Goal: Task Accomplishment & Management: Manage account settings

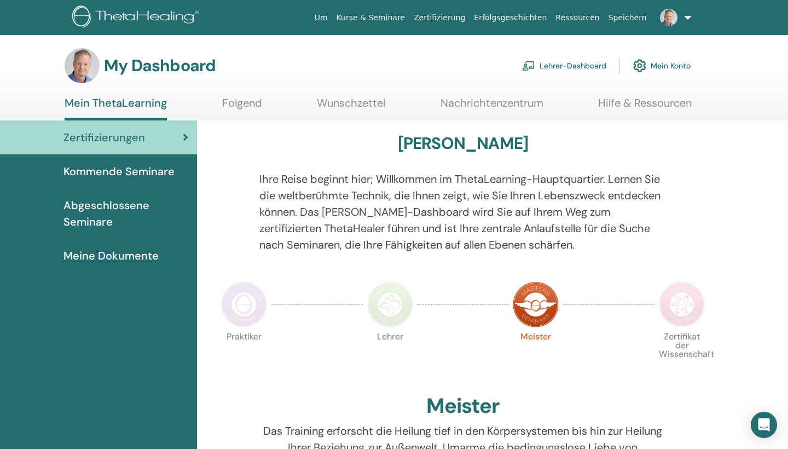
click at [547, 65] on link "Lehrer-Dashboard" at bounding box center [564, 66] width 84 height 24
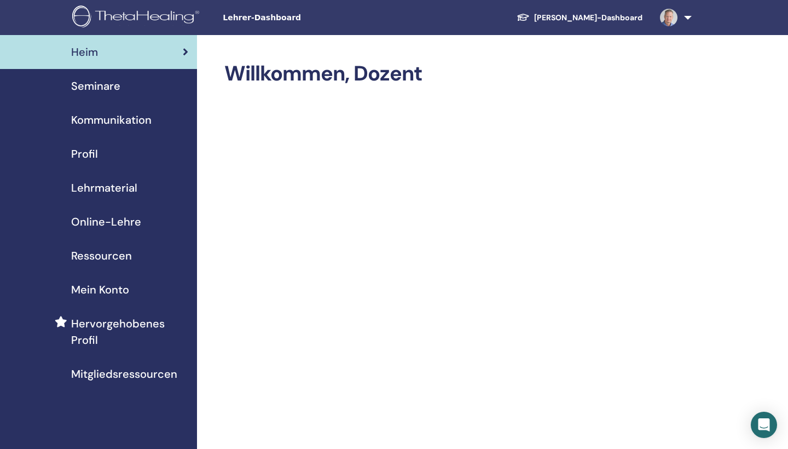
click at [119, 89] on span "Seminare" at bounding box center [95, 86] width 49 height 16
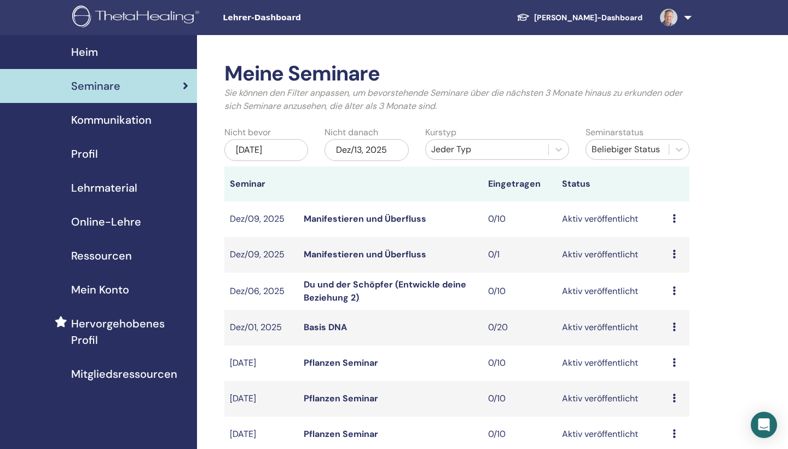
click at [283, 149] on div "[DATE]" at bounding box center [266, 150] width 84 height 22
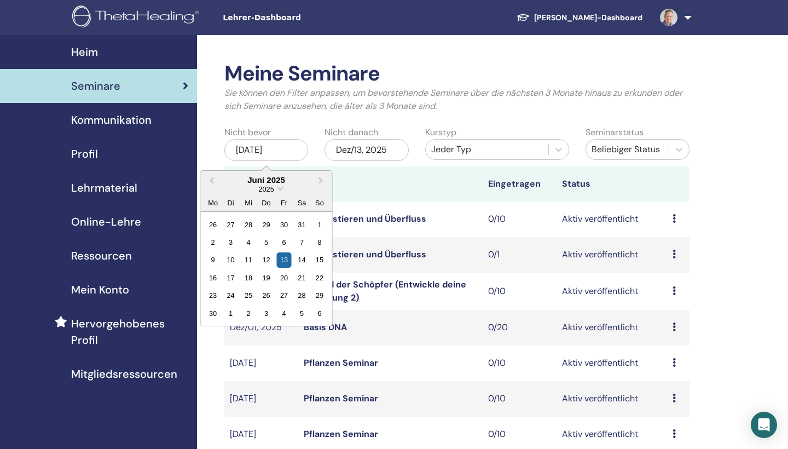
click at [277, 190] on div "2025" at bounding box center [266, 188] width 131 height 9
click at [271, 188] on span "2025" at bounding box center [265, 189] width 15 height 8
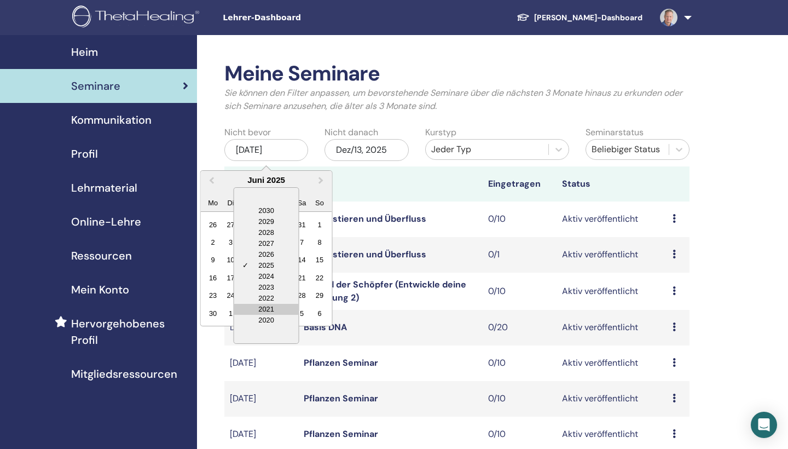
click at [272, 305] on div "2021" at bounding box center [266, 309] width 65 height 11
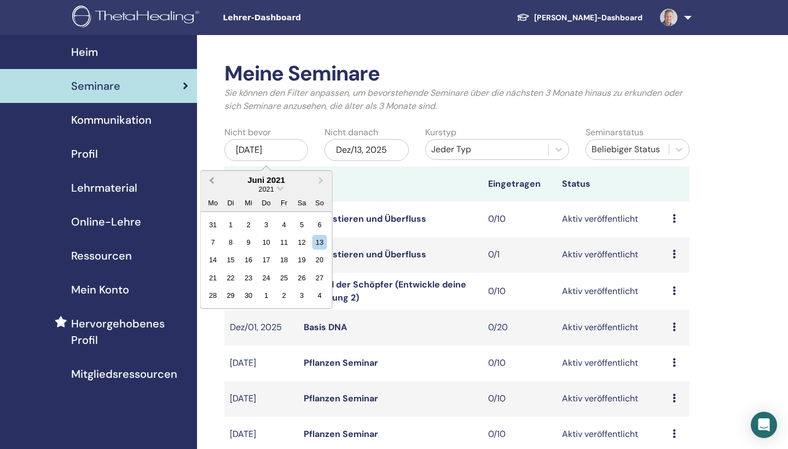
click at [212, 179] on span "Previous Month" at bounding box center [212, 179] width 0 height 11
click at [265, 261] on div "13" at bounding box center [266, 259] width 15 height 15
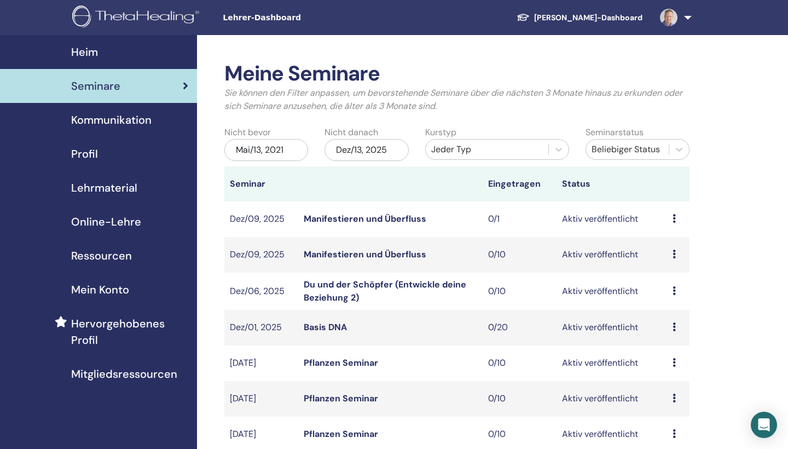
click at [352, 154] on div "Dez/13, 2025" at bounding box center [366, 150] width 84 height 22
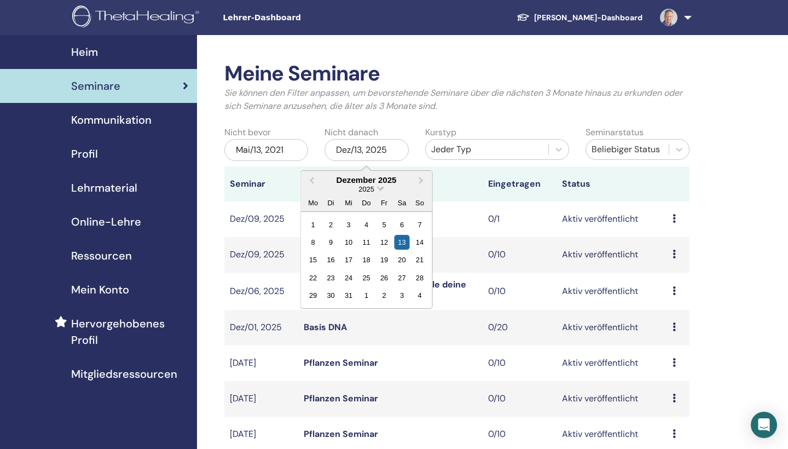
click at [372, 188] on span "2025" at bounding box center [366, 189] width 15 height 8
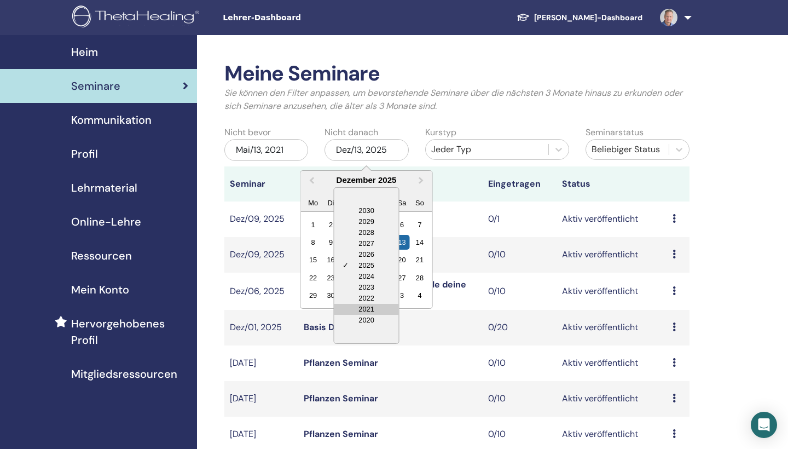
click at [368, 304] on div "2021" at bounding box center [366, 309] width 65 height 11
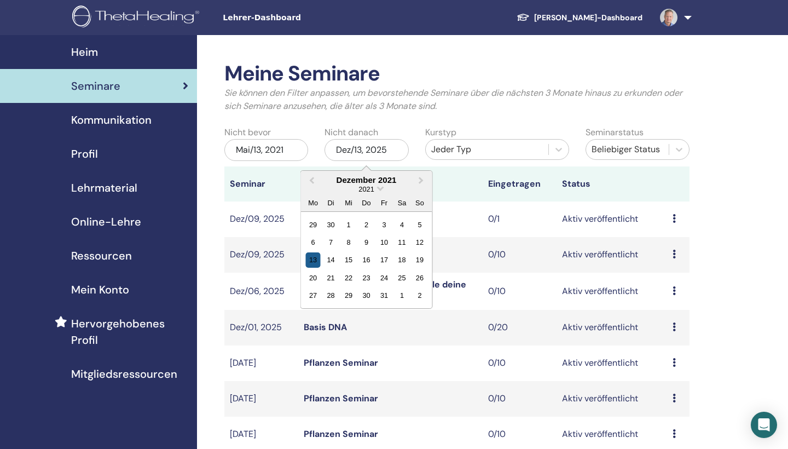
click at [318, 253] on div "13" at bounding box center [313, 259] width 15 height 15
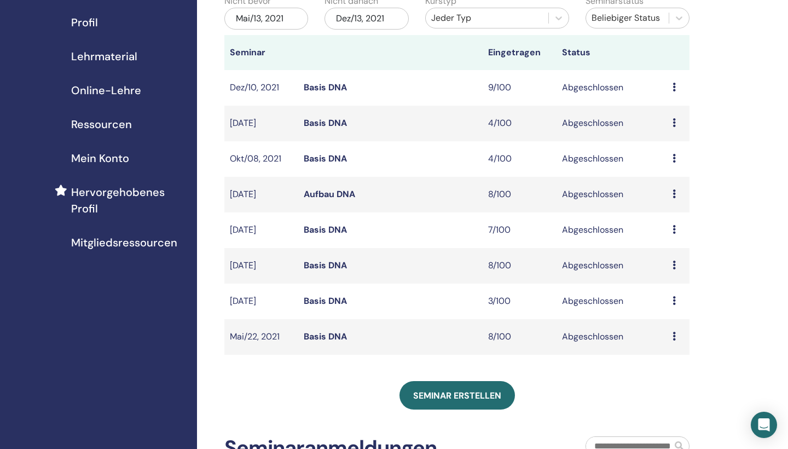
scroll to position [131, 0]
click at [328, 301] on link "Basis DNA" at bounding box center [325, 300] width 43 height 11
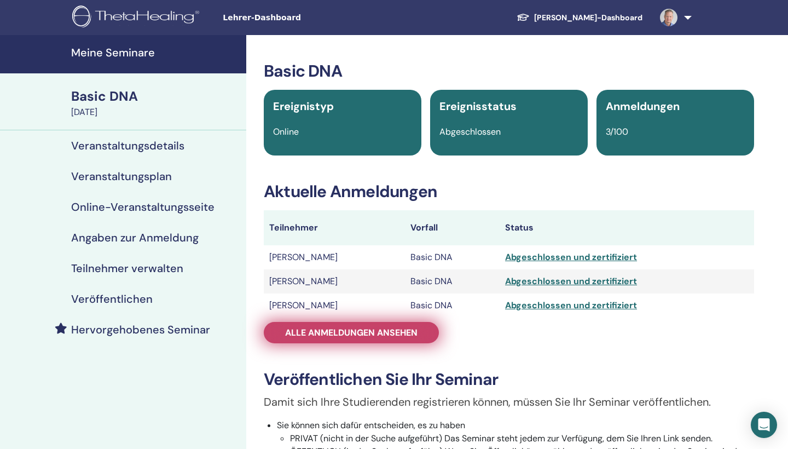
click at [407, 329] on span "Alle Anmeldungen ansehen" at bounding box center [351, 332] width 132 height 11
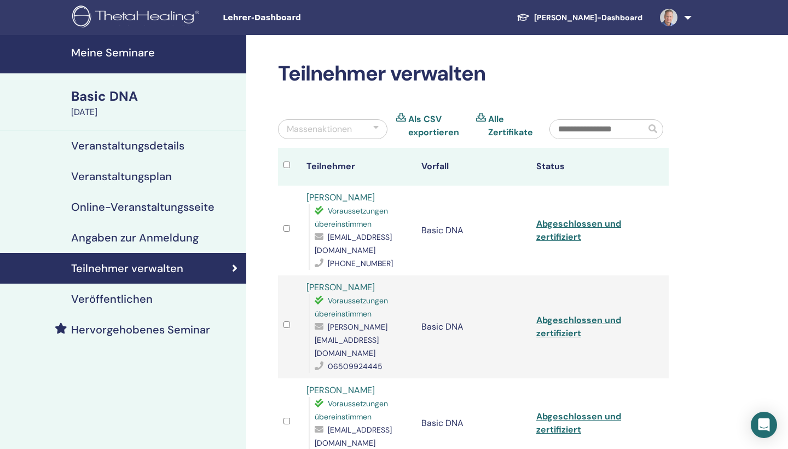
click at [347, 384] on link "Helena Herb" at bounding box center [340, 389] width 68 height 11
click at [367, 196] on link "Angelika Schramm" at bounding box center [340, 196] width 68 height 11
click at [352, 197] on link "Angelika Schramm" at bounding box center [340, 196] width 68 height 11
click at [341, 281] on link "Lena Ortner" at bounding box center [340, 286] width 68 height 11
